Goal: Task Accomplishment & Management: Use online tool/utility

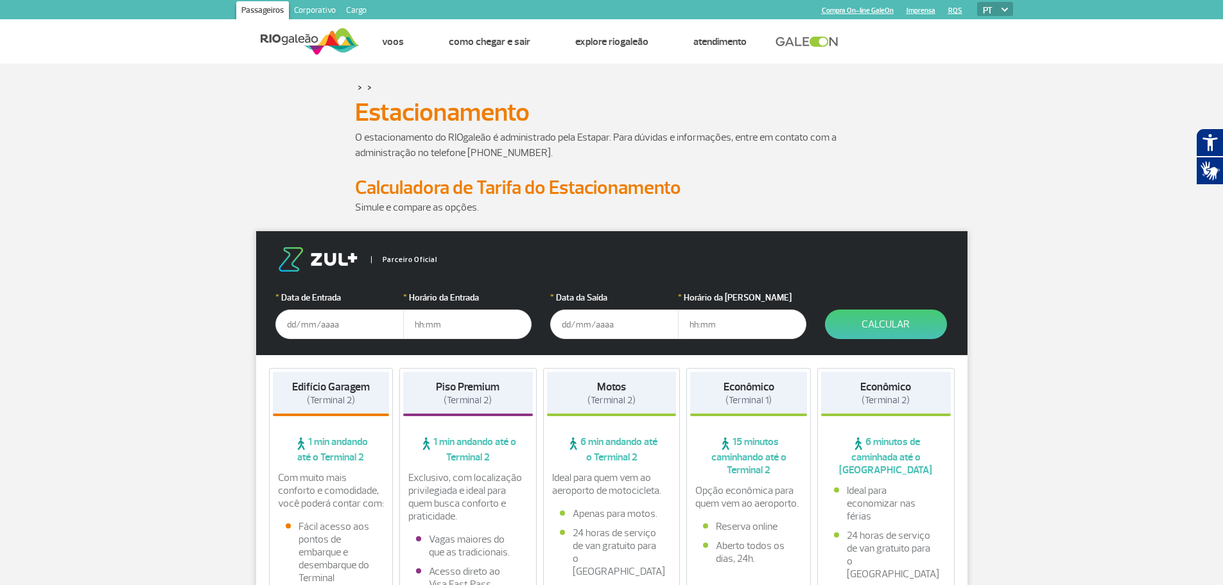
click at [324, 324] on input "text" at bounding box center [339, 325] width 128 height 30
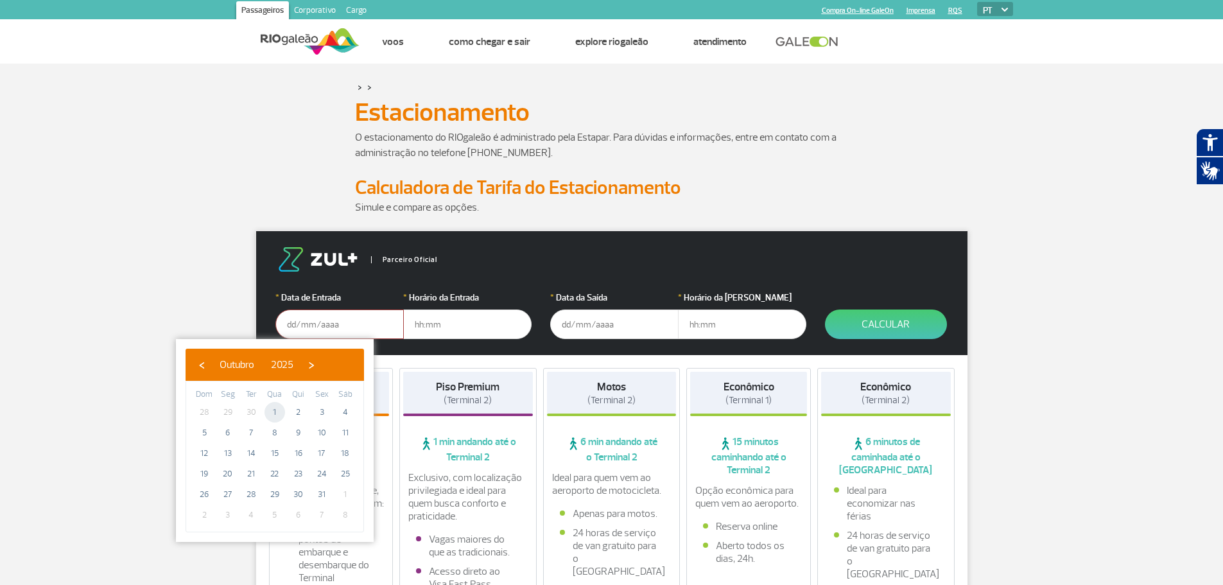
click at [274, 412] on span "1" at bounding box center [275, 412] width 21 height 21
type input "[DATE]"
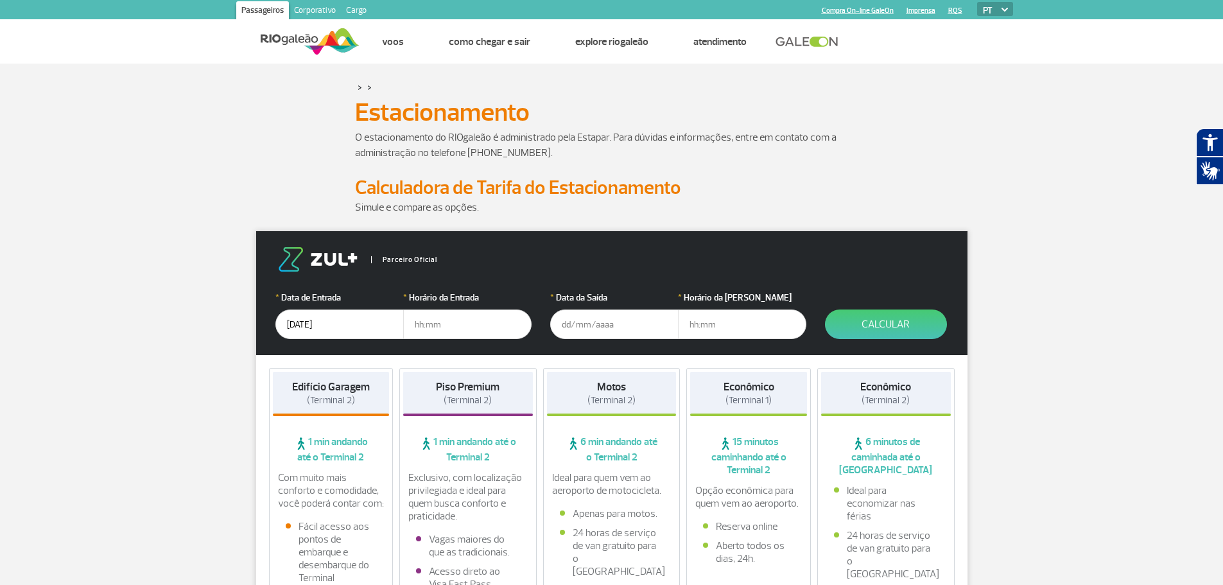
click at [430, 326] on input "text" at bounding box center [467, 325] width 128 height 30
type input "19:00"
click at [580, 329] on input "text" at bounding box center [614, 325] width 128 height 30
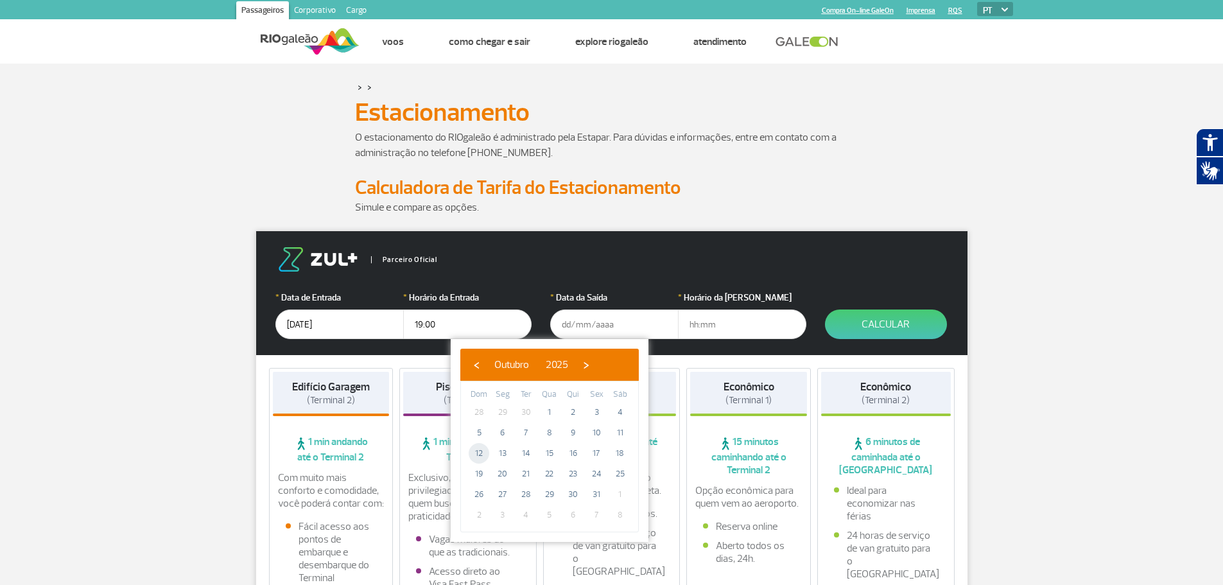
click at [476, 451] on span "12" at bounding box center [479, 453] width 21 height 21
type input "[DATE]"
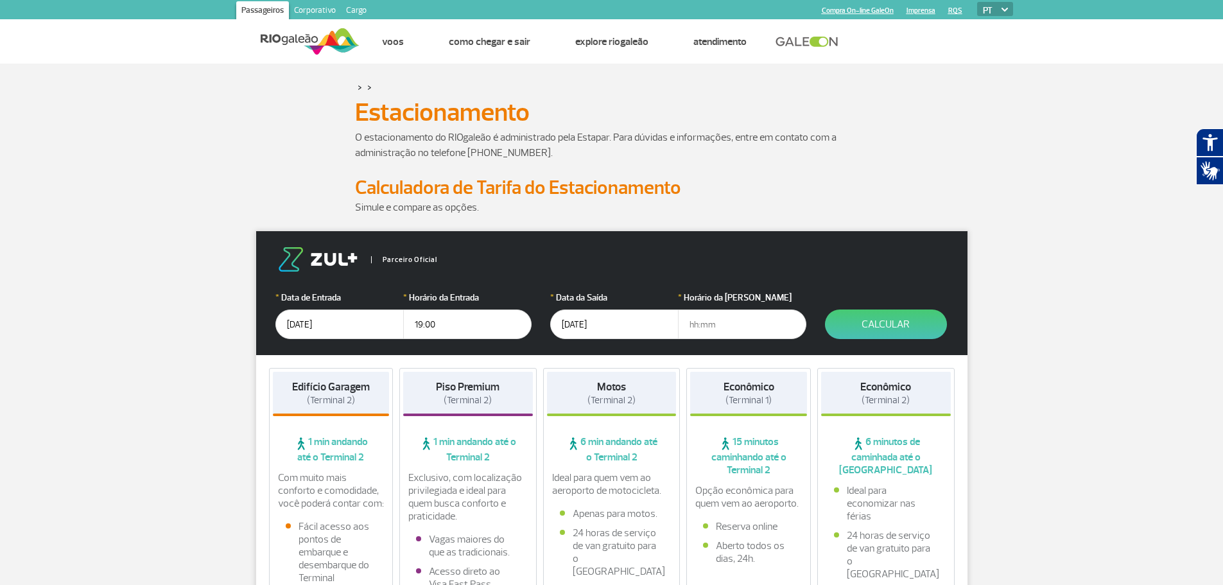
click at [697, 324] on input "text" at bounding box center [742, 325] width 128 height 30
type input "17:00"
click at [873, 320] on button "Calcular" at bounding box center [886, 325] width 122 height 30
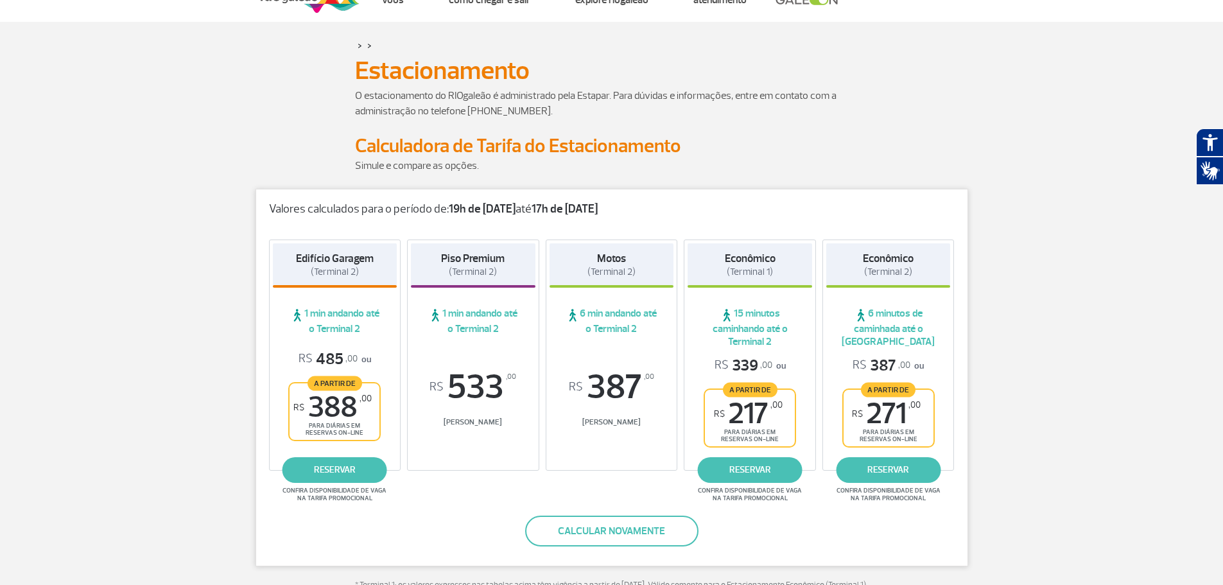
scroll to position [64, 0]
